Goal: Information Seeking & Learning: Learn about a topic

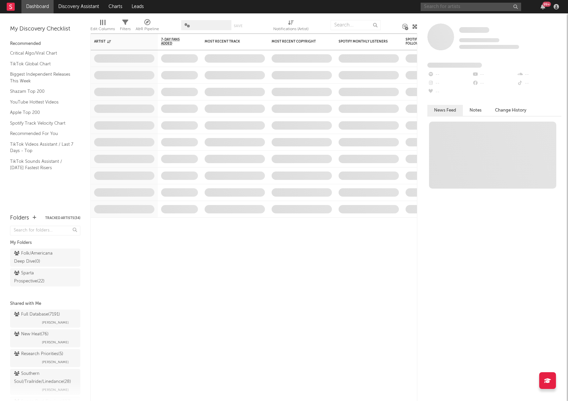
click at [441, 9] on input "text" at bounding box center [471, 7] width 101 height 8
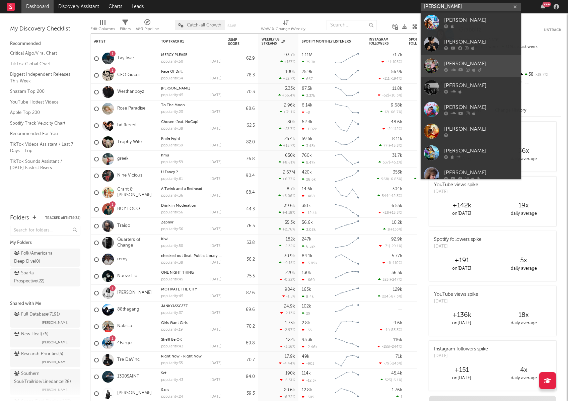
type input "[PERSON_NAME]"
click at [479, 63] on div "[PERSON_NAME]" at bounding box center [481, 64] width 74 height 8
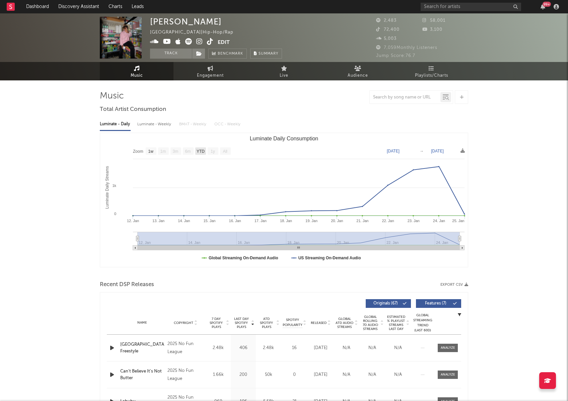
click at [203, 150] on text "YTD" at bounding box center [201, 151] width 8 height 5
select select "YTD"
click at [205, 77] on span "Engagement" at bounding box center [210, 76] width 27 height 8
select select "1w"
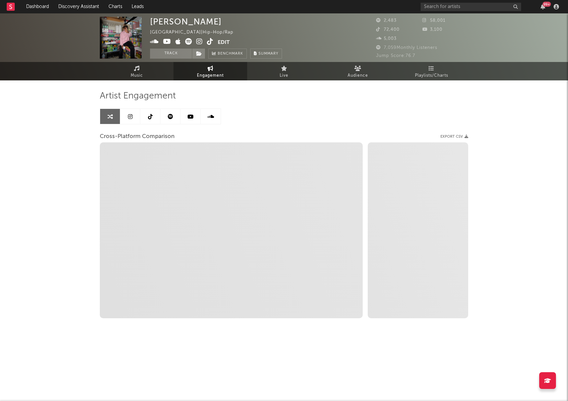
select select "1m"
